Goal: Task Accomplishment & Management: Complete application form

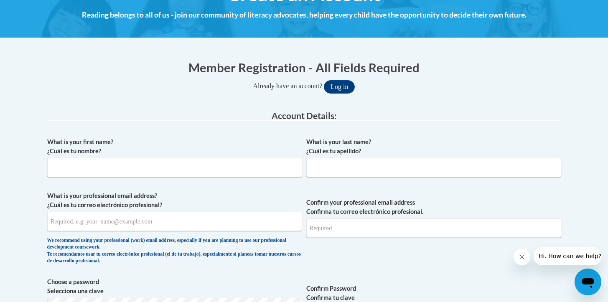
scroll to position [141, 0]
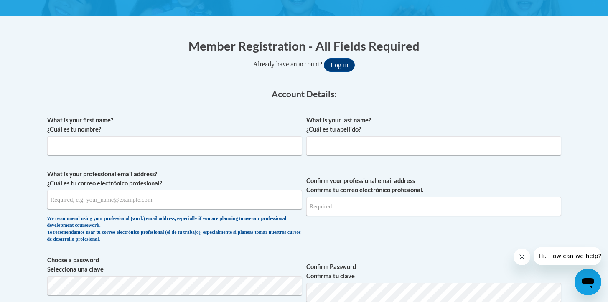
click at [206, 135] on span "What is your first name? ¿Cuál es tu nombre?" at bounding box center [174, 136] width 255 height 40
click at [194, 153] on input "What is your first name? ¿Cuál es tu nombre?" at bounding box center [174, 145] width 255 height 19
type input "Hayley"
type input "V"
type input "Rozmiarek"
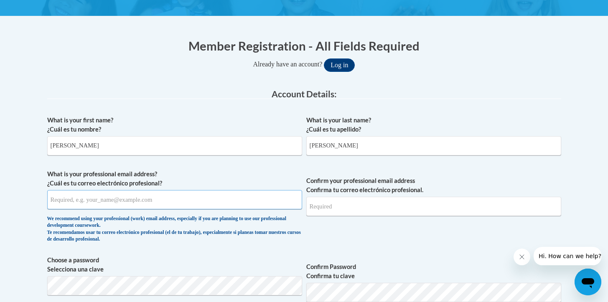
click at [113, 209] on input "What is your professional email address? ¿Cuál es tu correo electrónico profesi…" at bounding box center [174, 199] width 255 height 19
type input "h"
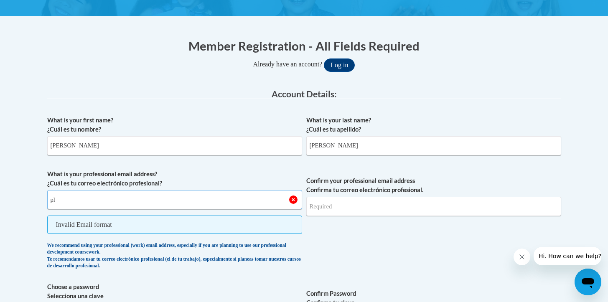
type input "p"
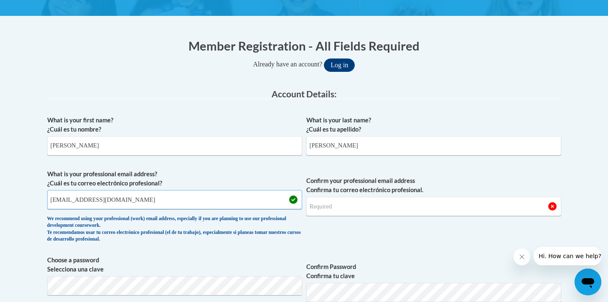
type input "hlvaske@pulaskischools.org"
click at [327, 211] on input "Confirm your professional email address Confirma tu correo electrónico profesio…" at bounding box center [433, 206] width 255 height 19
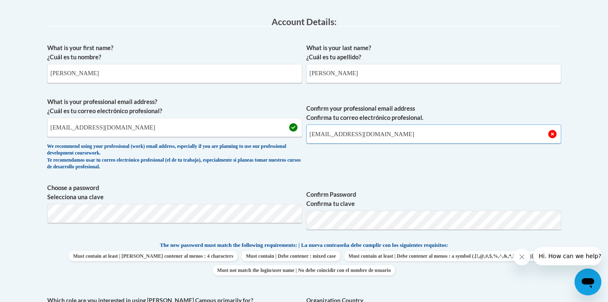
scroll to position [241, 0]
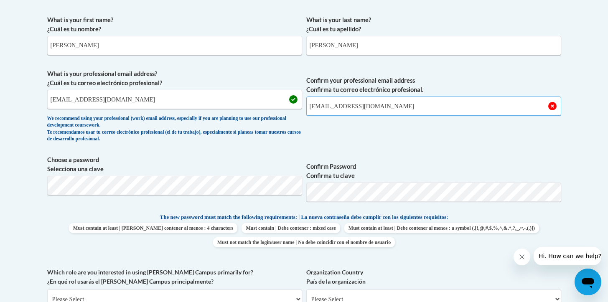
type input "hlvaske@pulaskischools.org"
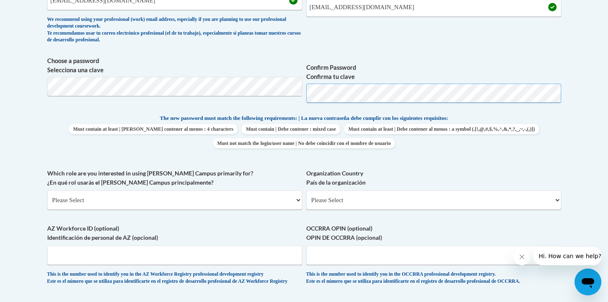
scroll to position [374, 0]
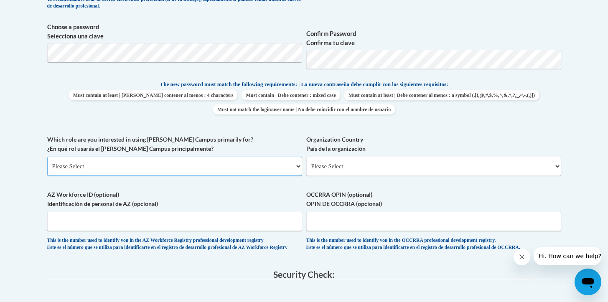
click at [109, 168] on select "Please Select College/University | Colegio/Universidad Community/Nonprofit Part…" at bounding box center [174, 166] width 255 height 19
select select "fbf2d438-af2f-41f8-98f1-81c410e29de3"
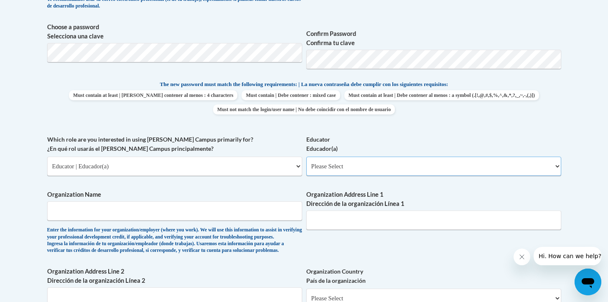
click at [334, 163] on select "Please Select Early Learning/Daycare Teacher/Family Home Care Provider | Maestr…" at bounding box center [433, 166] width 255 height 19
select select "67563ca1-16dc-4830-a7b3-94a34bed3689"
click at [167, 214] on input "Organization Name" at bounding box center [174, 211] width 255 height 19
type input "[GEOGRAPHIC_DATA]"
click at [346, 219] on input "Organization Address Line 1 Dirección de la organización Línea 1" at bounding box center [433, 220] width 255 height 19
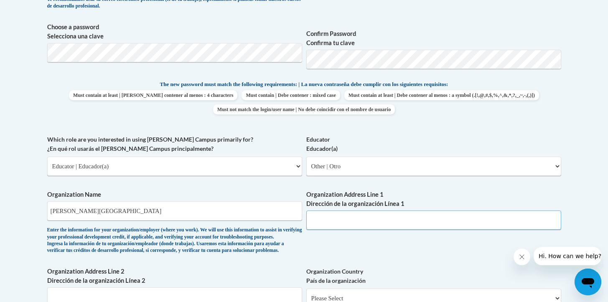
paste input "143 W Green Bay St, Pulaski, WI 54162"
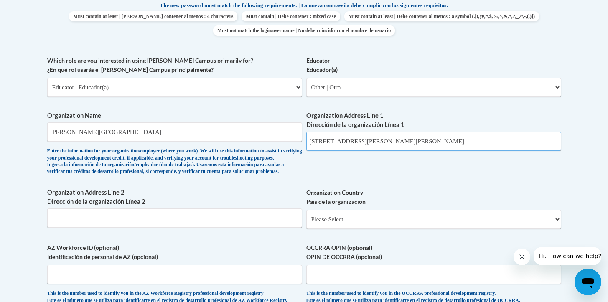
scroll to position [467, 0]
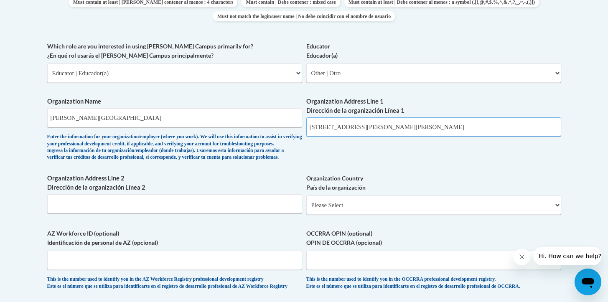
type input "143 W Green Bay St, Pulaski, WI 54162"
click at [320, 215] on select "Please Select United States | Estados Unidos Outside of the United States | Fue…" at bounding box center [433, 205] width 255 height 19
select select "ad49bcad-a171-4b2e-b99c-48b446064914"
select select
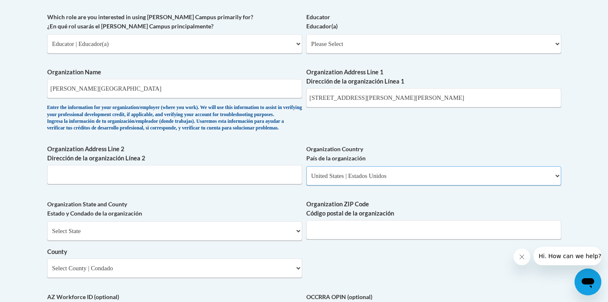
scroll to position [502, 0]
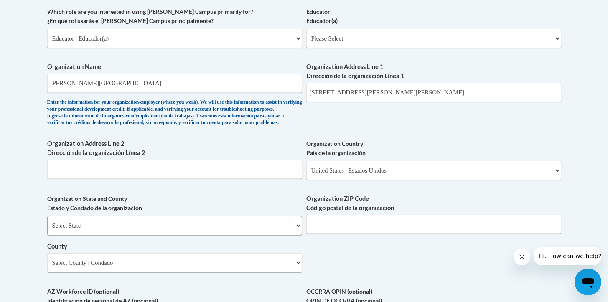
click at [194, 235] on select "Select State Alabama Alaska Arizona Arkansas California Colorado Connecticut De…" at bounding box center [174, 225] width 255 height 19
select select "Wisconsin"
click at [329, 230] on input "Organization ZIP Code Código postal de la organización" at bounding box center [433, 224] width 255 height 19
type input "54162"
click at [208, 273] on select "Select County Adams Ashland Barron Bayfield Brown Buffalo Burnett Calumet Chipp…" at bounding box center [174, 262] width 255 height 19
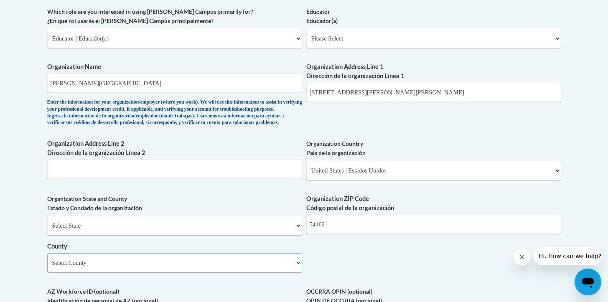
select select "Shawano"
click at [419, 90] on input "143 W Green Bay St, Pulaski, WI 54162" at bounding box center [433, 92] width 255 height 19
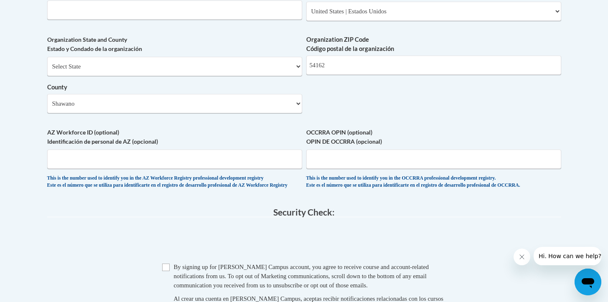
scroll to position [700, 0]
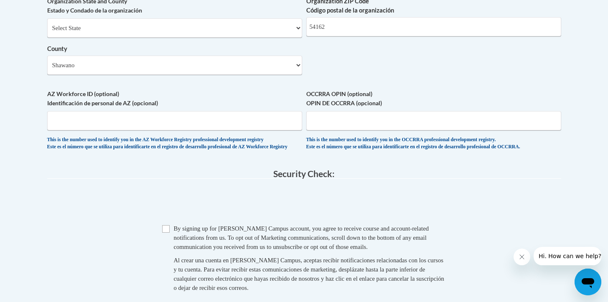
type input "[STREET_ADDRESS]"
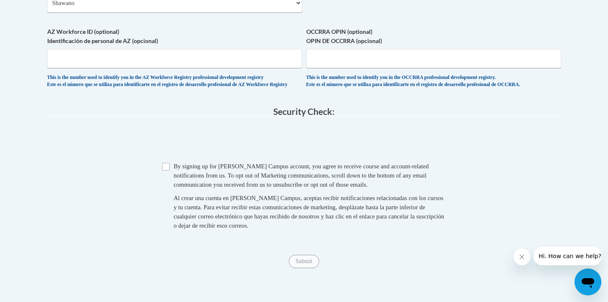
scroll to position [772, 0]
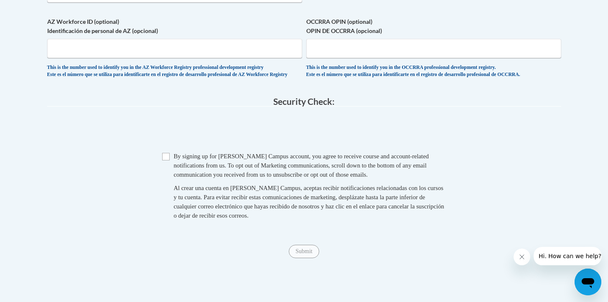
click at [162, 182] on span "Checkbox By signing up for a Cox Campus account, you agree to receive course an…" at bounding box center [304, 190] width 284 height 77
click at [165, 161] on input "Checkbox" at bounding box center [166, 157] width 8 height 8
checkbox input "true"
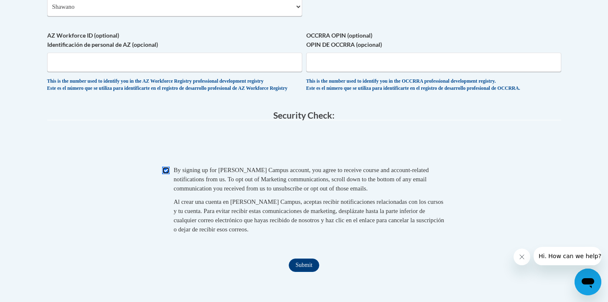
scroll to position [954, 0]
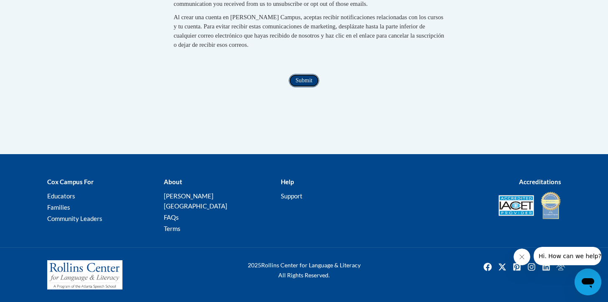
click at [302, 87] on input "Submit" at bounding box center [304, 80] width 30 height 13
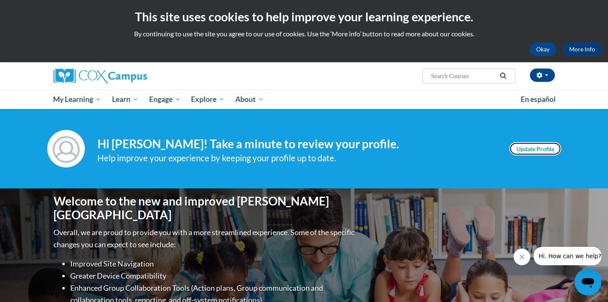
click at [546, 148] on link "Update Profile" at bounding box center [536, 148] width 52 height 13
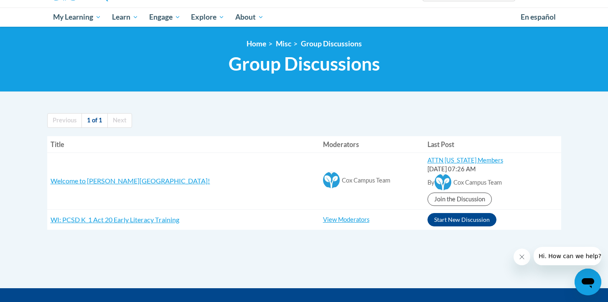
scroll to position [83, 0]
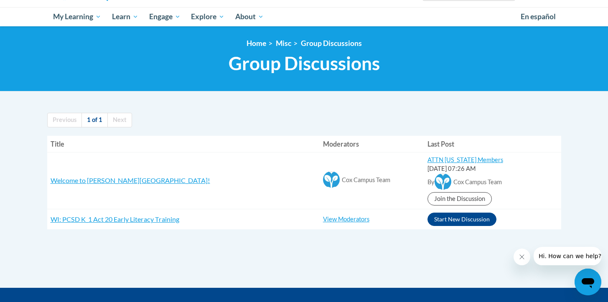
click at [11, 120] on body "This site uses cookies to help improve your learning experience. By continuing …" at bounding box center [304, 176] width 608 height 519
click at [428, 201] on link "Join the Discussion" at bounding box center [460, 198] width 64 height 13
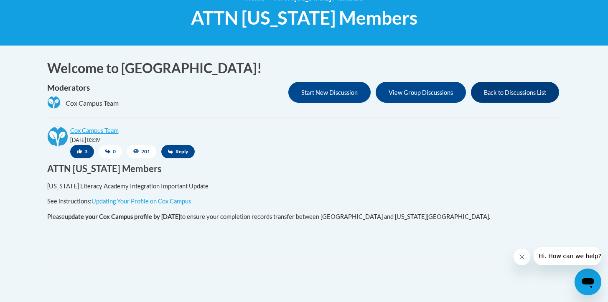
scroll to position [125, 0]
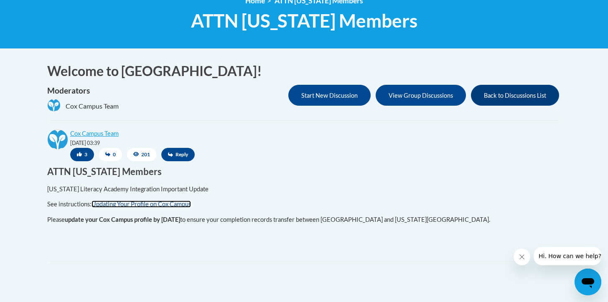
click at [168, 204] on link "Updating Your Profile on Cox Campus" at bounding box center [142, 204] width 100 height 7
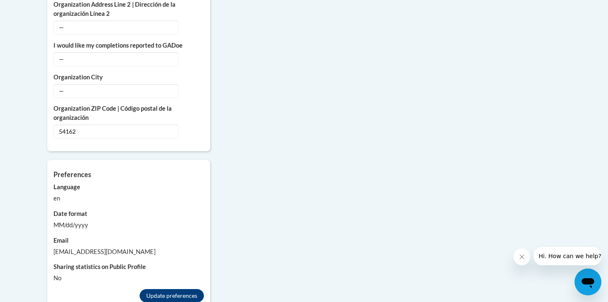
scroll to position [693, 0]
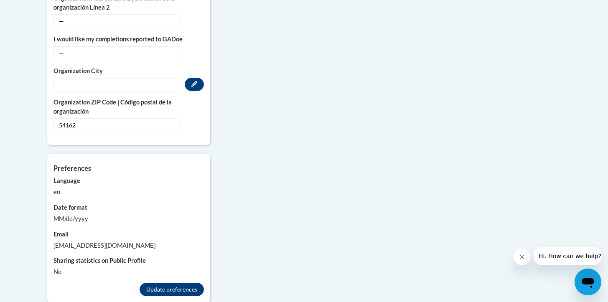
click at [94, 78] on span "—" at bounding box center [116, 85] width 125 height 14
click at [191, 81] on icon "Custom profile fields" at bounding box center [194, 84] width 6 height 6
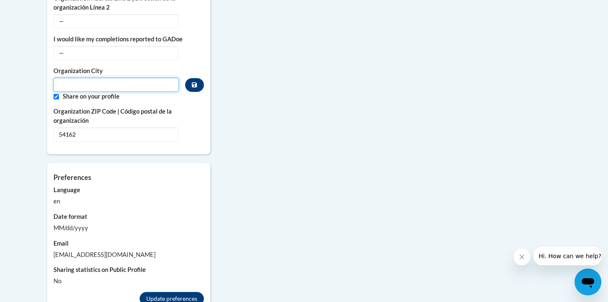
click at [102, 80] on input "Metadata input" at bounding box center [117, 85] width 126 height 14
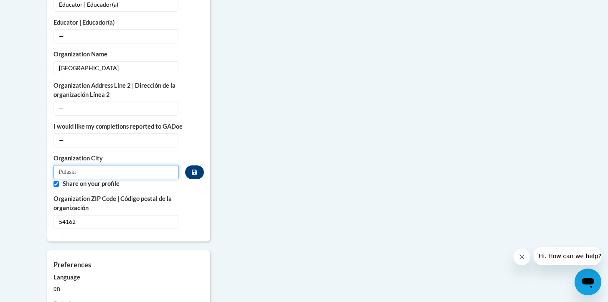
scroll to position [599, 0]
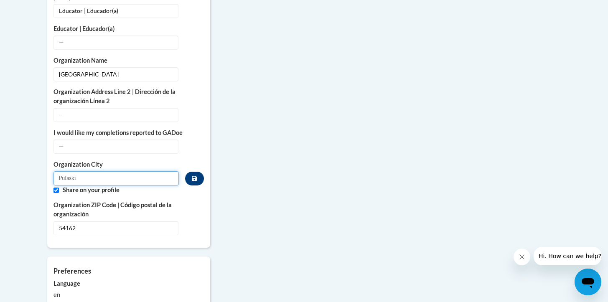
type input "Pulaski"
click at [196, 176] on icon "Custom profile fields" at bounding box center [194, 179] width 5 height 6
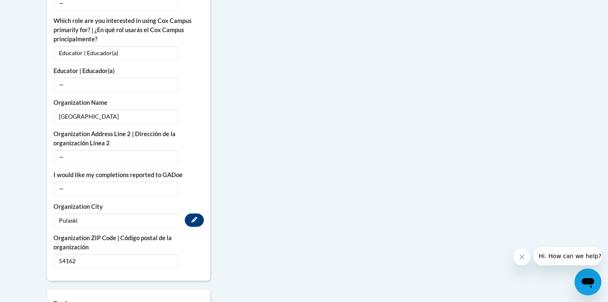
scroll to position [532, 0]
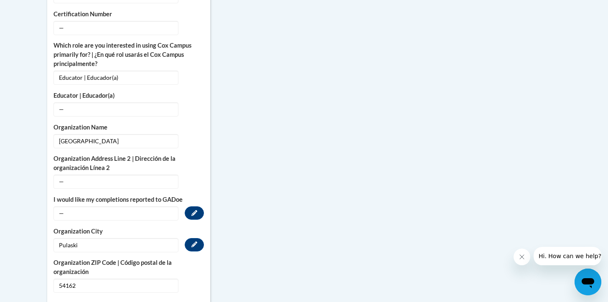
click at [163, 207] on span "—" at bounding box center [116, 214] width 125 height 14
click at [143, 212] on div "College/University | [GEOGRAPHIC_DATA] — Edit Organization Address Line 1 | Dir…" at bounding box center [129, 49] width 151 height 487
click at [143, 207] on span "—" at bounding box center [116, 214] width 125 height 14
click at [198, 207] on button "Edit" at bounding box center [194, 213] width 19 height 13
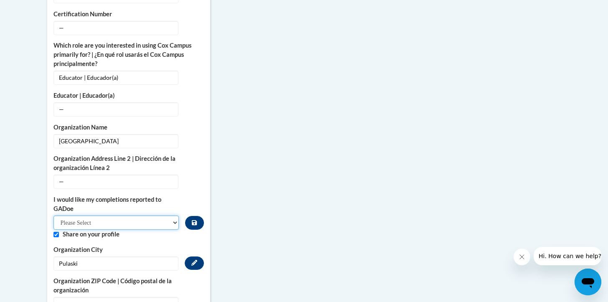
click at [167, 216] on select "Please Select Yes No" at bounding box center [117, 223] width 126 height 14
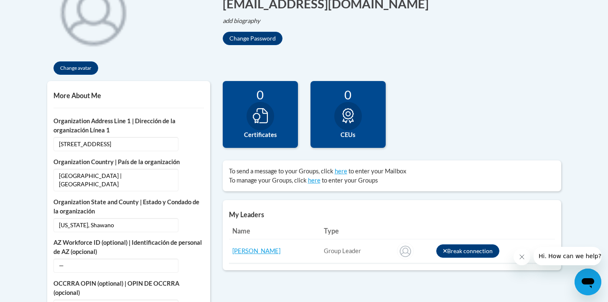
scroll to position [0, 0]
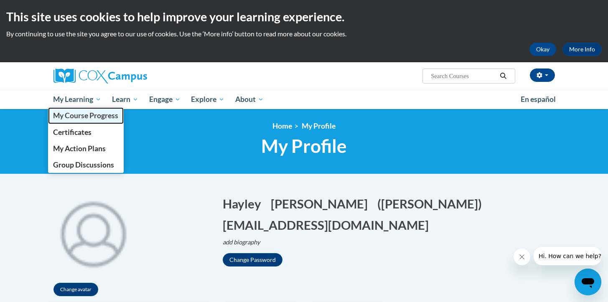
click at [80, 112] on span "My Course Progress" at bounding box center [85, 115] width 65 height 9
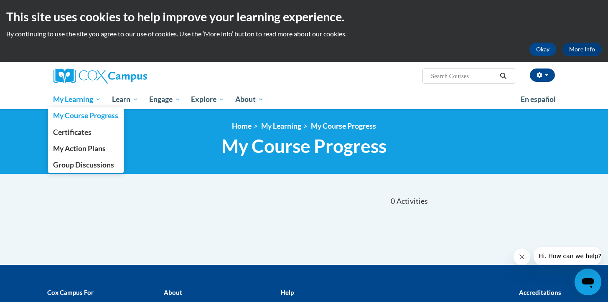
click at [86, 102] on span "My Learning" at bounding box center [77, 99] width 48 height 10
click at [77, 154] on link "My Action Plans" at bounding box center [86, 148] width 76 height 16
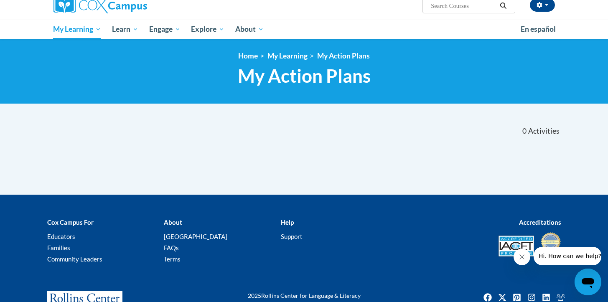
scroll to position [72, 0]
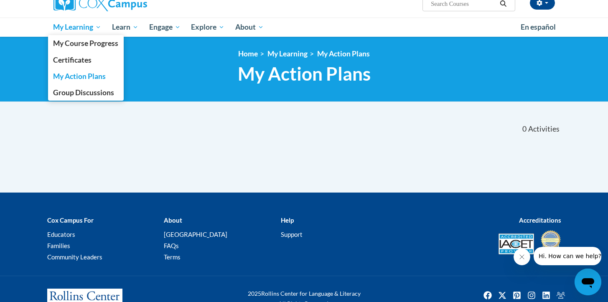
click at [69, 27] on span "My Learning" at bounding box center [77, 27] width 48 height 10
click at [66, 94] on span "Group Discussions" at bounding box center [83, 92] width 61 height 9
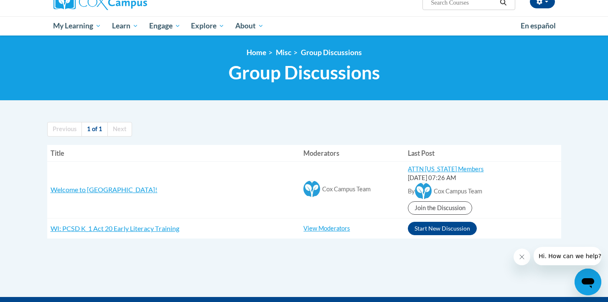
scroll to position [74, 0]
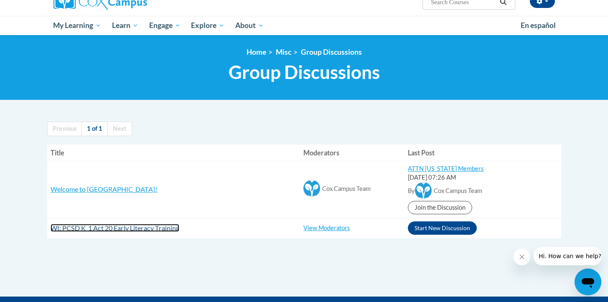
click at [165, 228] on span "WI: PCSD K_1 Act 20 Early Literacy Training" at bounding box center [115, 228] width 129 height 8
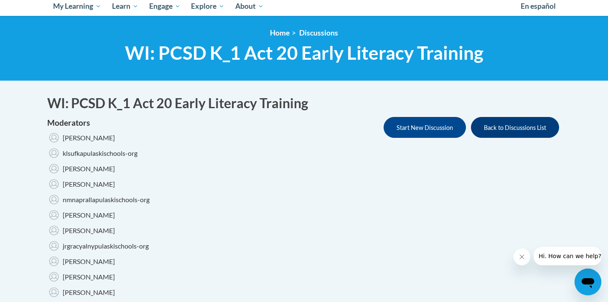
scroll to position [89, 0]
